Goal: Transaction & Acquisition: Purchase product/service

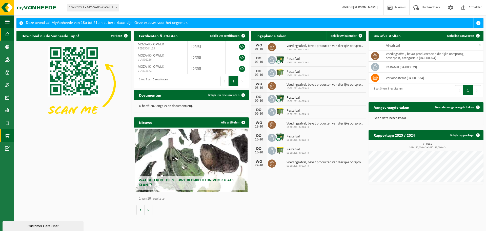
click at [9, 135] on span at bounding box center [7, 135] width 5 height 13
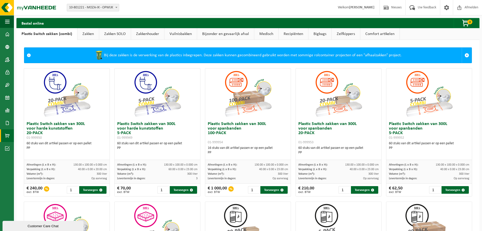
click at [78, 36] on link "Zakken" at bounding box center [88, 34] width 22 height 12
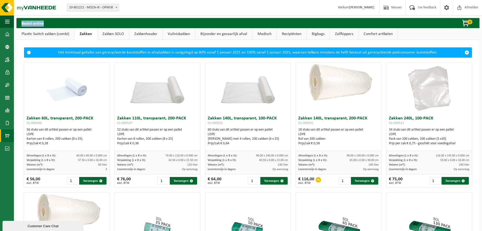
drag, startPoint x: 21, startPoint y: 22, endPoint x: 55, endPoint y: 23, distance: 33.4
click at [55, 23] on div "Bestel online 0 Uw winkelmandje is momenteel leeg." at bounding box center [247, 23] width 463 height 10
click at [54, 22] on div "Bestel online 0 Uw winkelmandje is momenteel leeg." at bounding box center [247, 23] width 463 height 10
drag, startPoint x: 20, startPoint y: 24, endPoint x: 44, endPoint y: 25, distance: 23.8
click at [44, 25] on h2 "Bestel online" at bounding box center [32, 23] width 32 height 10
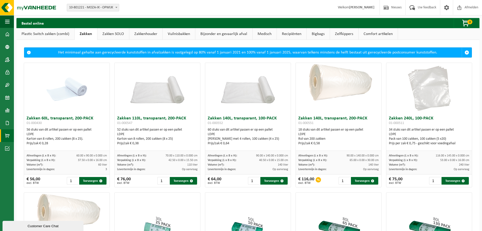
click at [355, 6] on strong "[PERSON_NAME]" at bounding box center [361, 8] width 25 height 4
click at [373, 6] on strong "[PERSON_NAME]" at bounding box center [361, 8] width 25 height 4
click at [478, 4] on span "Afmelden" at bounding box center [472, 7] width 16 height 15
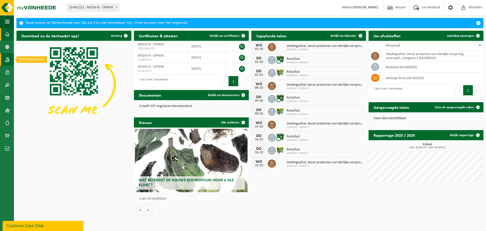
click at [7, 57] on span at bounding box center [7, 59] width 5 height 13
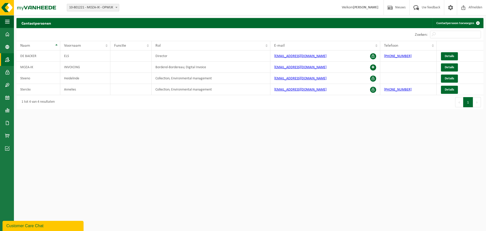
click at [88, 6] on span "10-801221 - MOZA-IK - OPWIJK" at bounding box center [93, 7] width 52 height 7
click at [119, 4] on div "Vestiging: 10-801221 - MOZA-IK - OPWIJK 10-801221 - MOZA-IK - OPWIJK Welkom Ann…" at bounding box center [243, 7] width 486 height 15
click at [6, 134] on span at bounding box center [7, 135] width 5 height 13
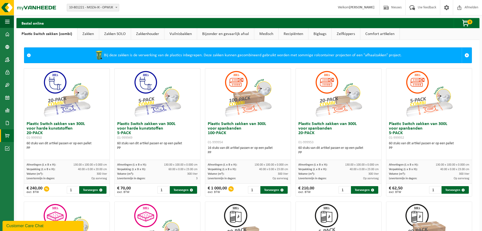
click at [89, 37] on link "Zakken" at bounding box center [88, 34] width 22 height 12
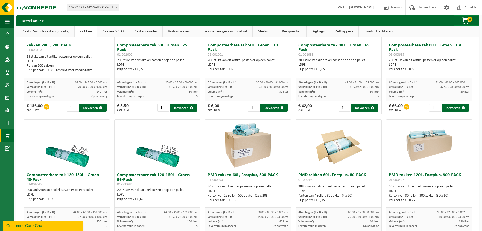
scroll to position [279, 0]
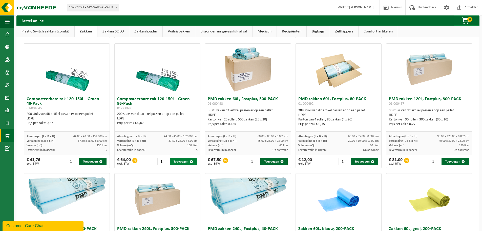
click at [182, 161] on button "Toevoegen" at bounding box center [183, 161] width 27 height 8
